Goal: Transaction & Acquisition: Purchase product/service

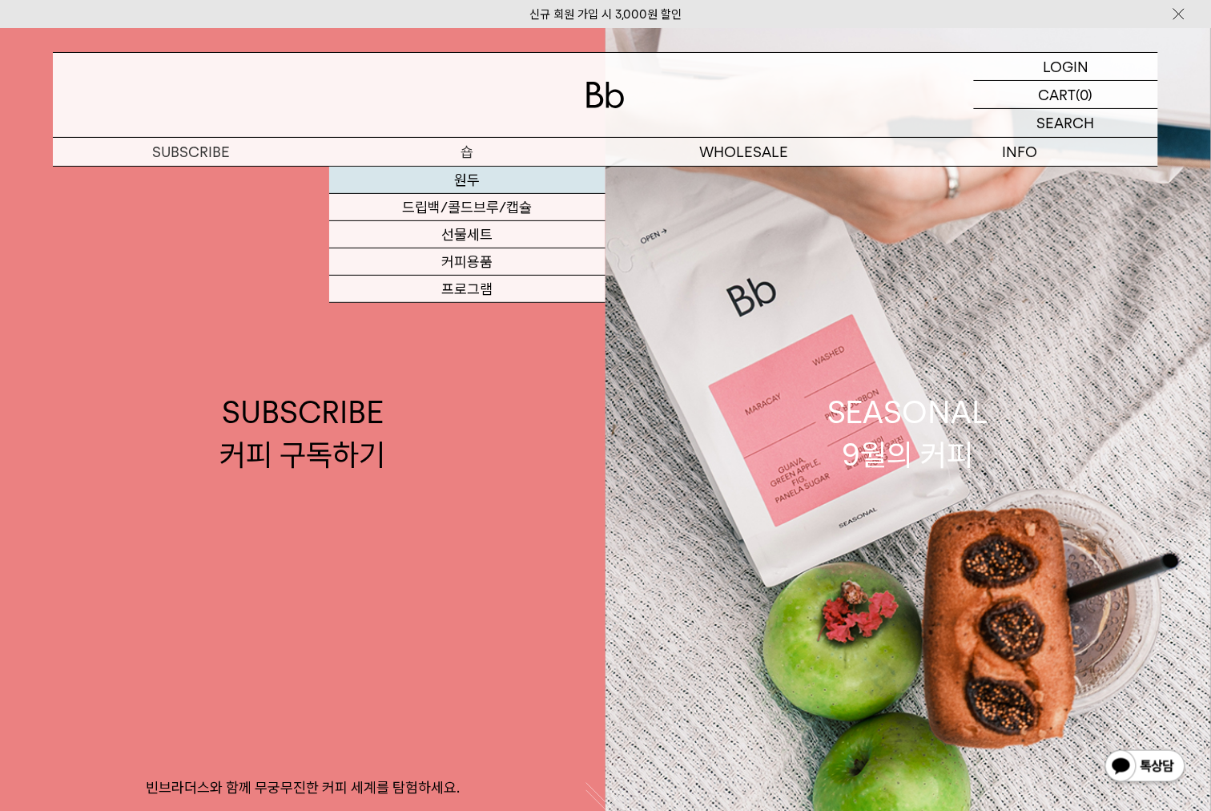
click at [455, 183] on link "원두" at bounding box center [467, 180] width 276 height 27
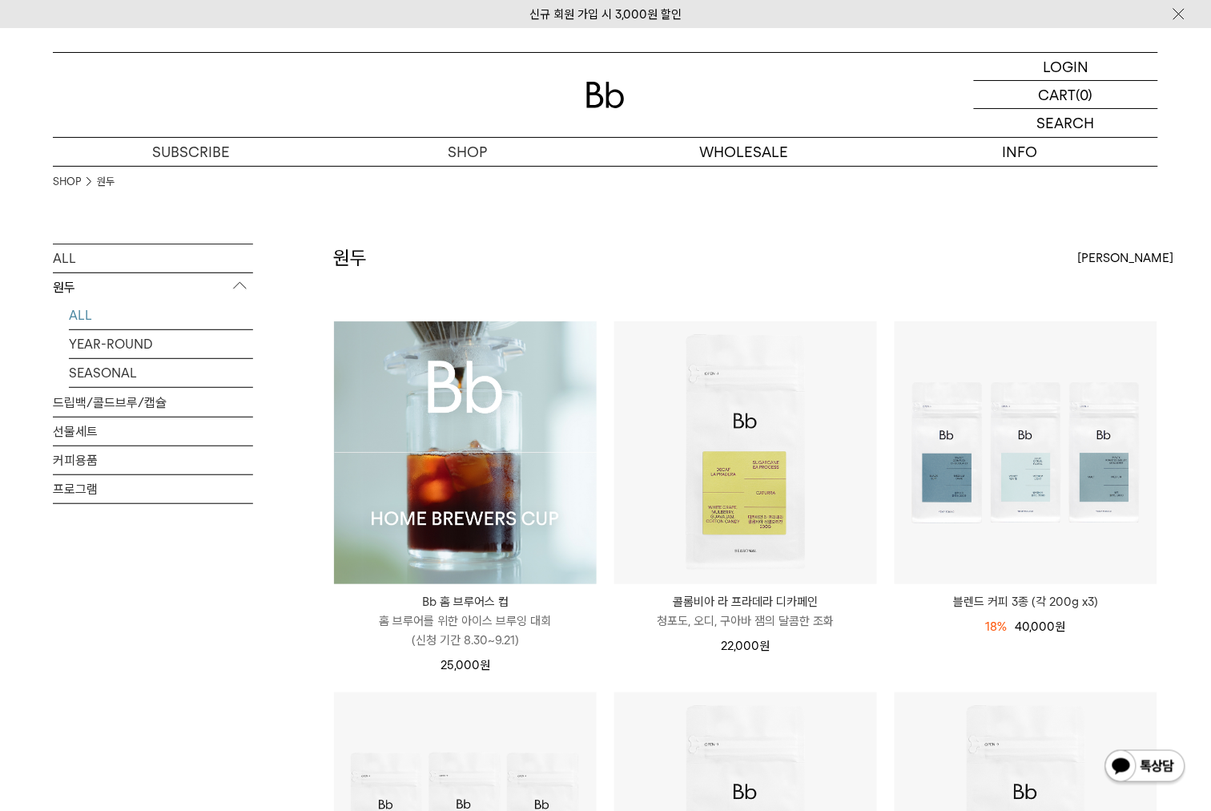
click at [448, 474] on img at bounding box center [465, 452] width 263 height 263
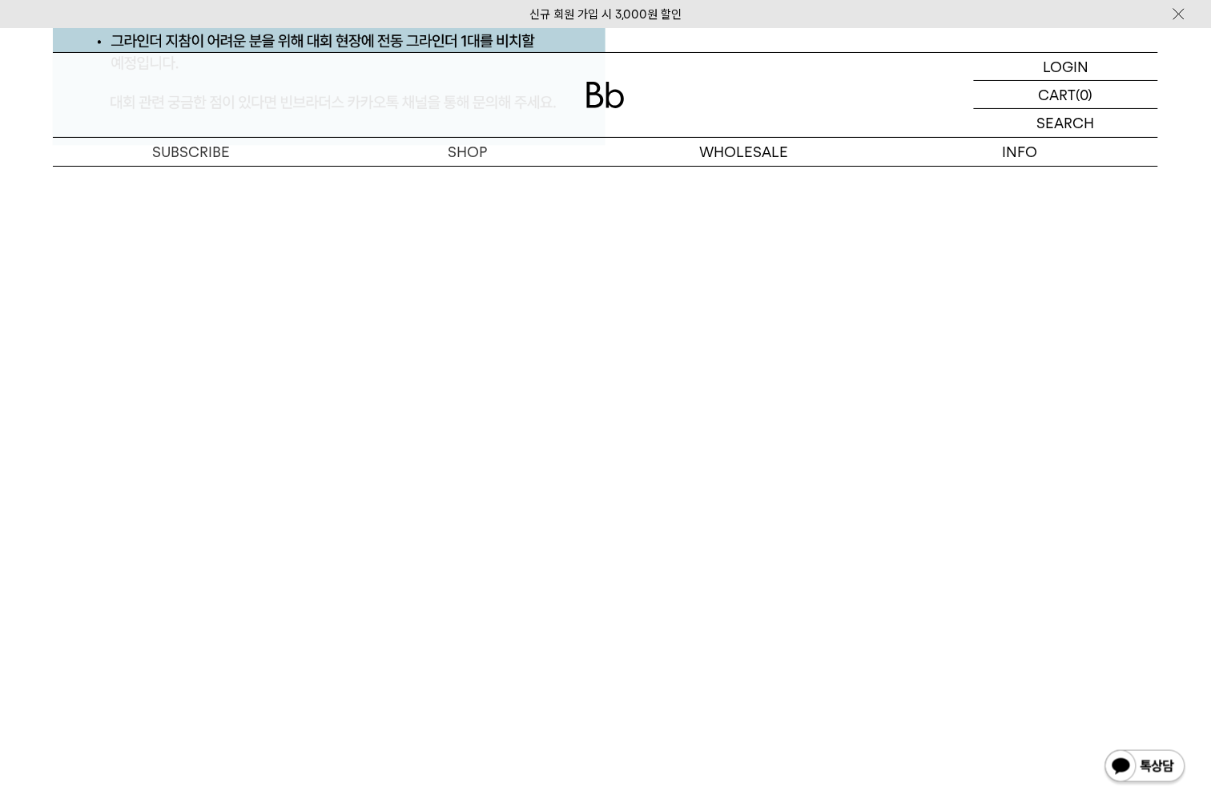
scroll to position [7926, 0]
